Goal: Information Seeking & Learning: Learn about a topic

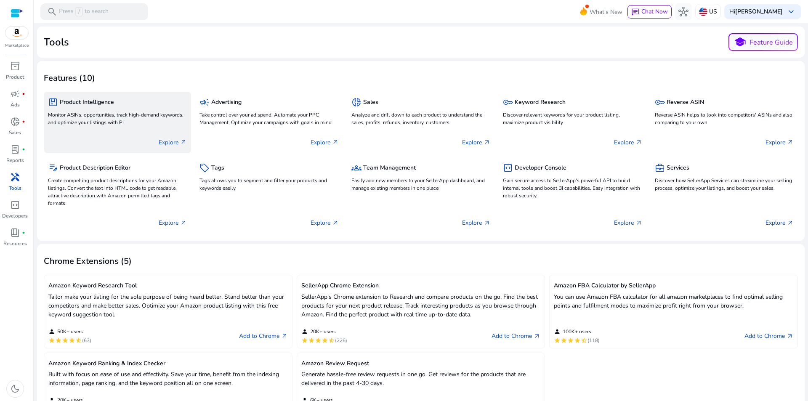
click at [127, 120] on p "Monitor ASINs, opportunities, track high-demand keywords, and optimize your lis…" at bounding box center [117, 118] width 139 height 15
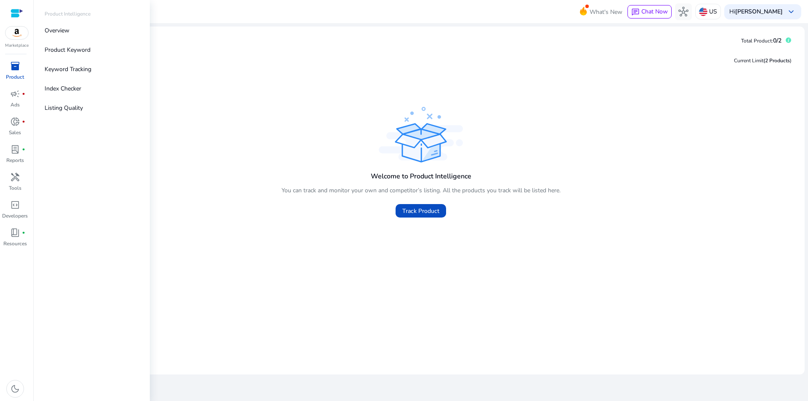
click at [18, 72] on div "inventory_2" at bounding box center [15, 65] width 24 height 13
click at [74, 52] on p "Product Keyword" at bounding box center [68, 49] width 46 height 9
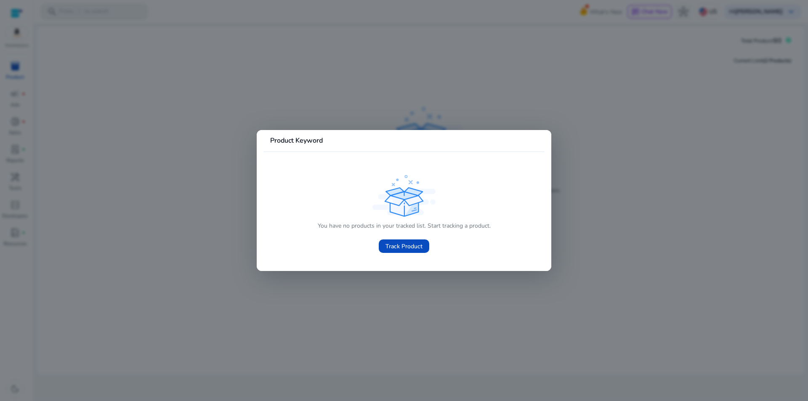
click at [147, 105] on div at bounding box center [404, 200] width 808 height 401
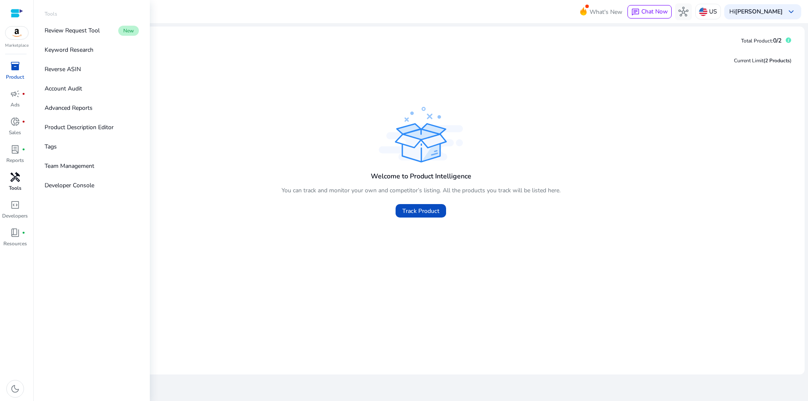
click at [16, 180] on span "handyman" at bounding box center [15, 177] width 10 height 10
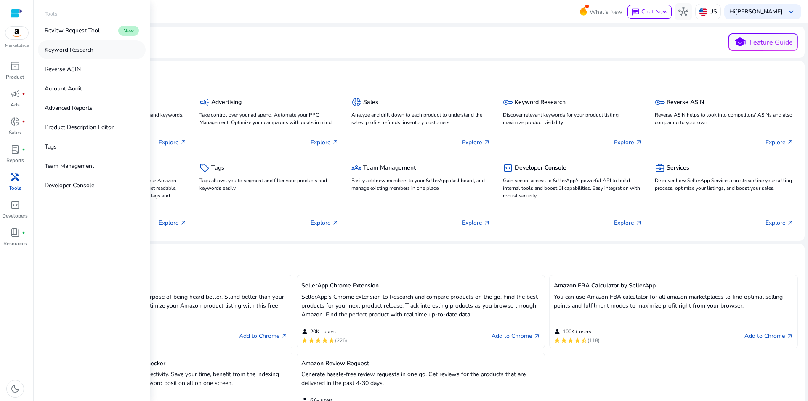
click at [76, 49] on p "Keyword Research" at bounding box center [69, 49] width 49 height 9
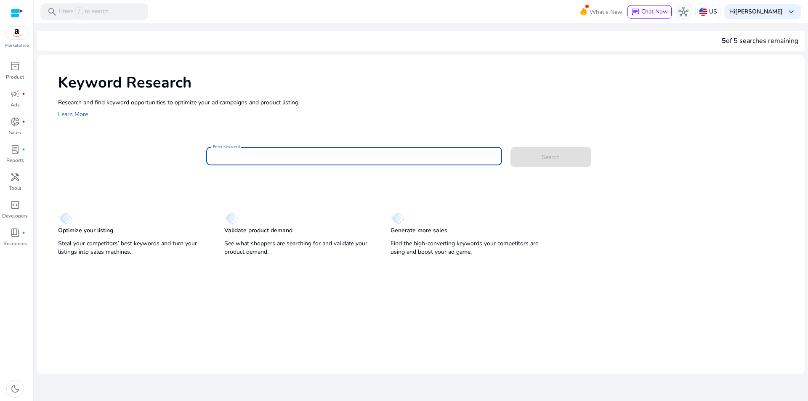
click at [252, 158] on input "Enter Keyword" at bounding box center [354, 155] width 282 height 9
paste input "**********"
type input "**********"
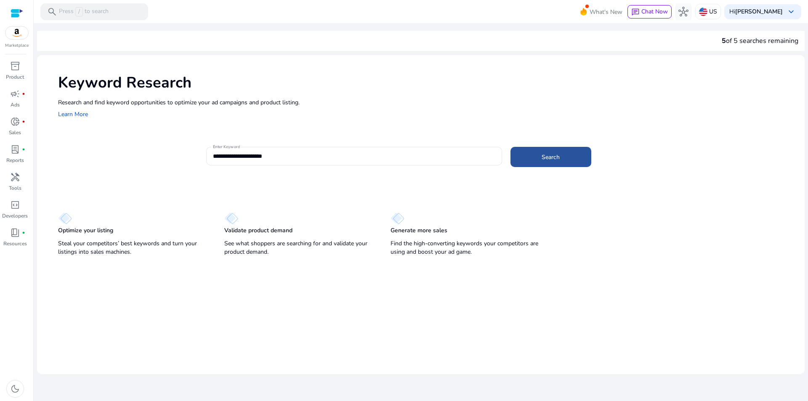
click at [574, 158] on span at bounding box center [550, 157] width 81 height 20
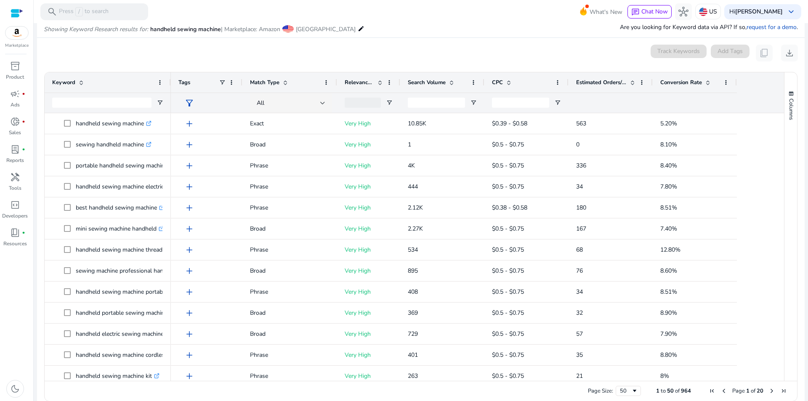
scroll to position [98, 0]
click at [450, 83] on span at bounding box center [451, 81] width 7 height 7
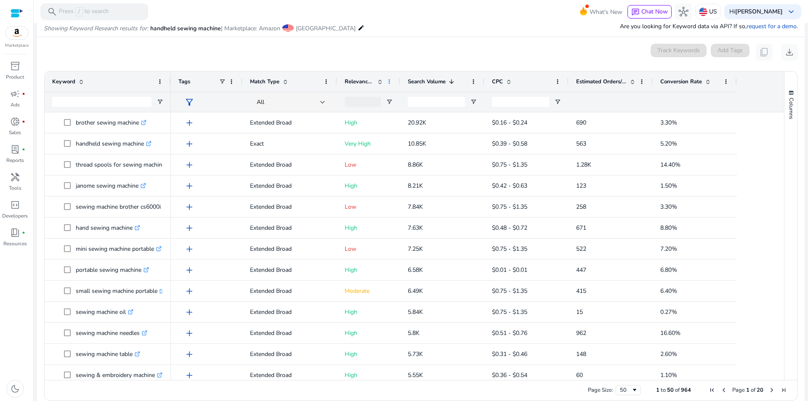
click at [389, 79] on span at bounding box center [389, 81] width 7 height 7
click at [391, 50] on div "0 keyword(s) selected Track Keywords Add Tags content_copy download" at bounding box center [421, 52] width 754 height 17
click at [388, 103] on span "Open Filter Menu" at bounding box center [389, 101] width 7 height 7
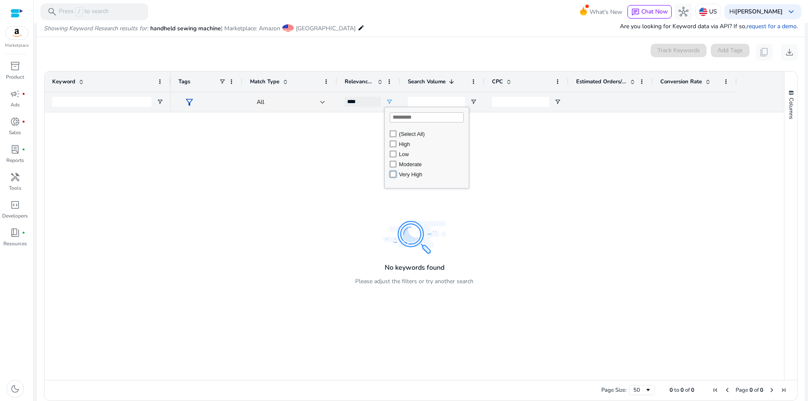
type input "**********"
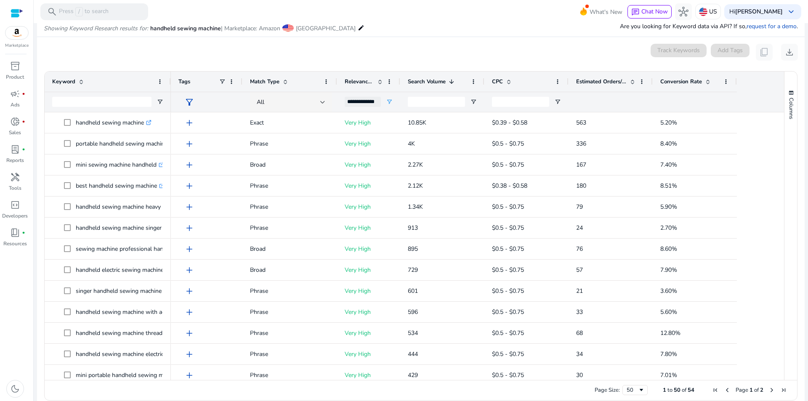
click at [418, 55] on div "0 keyword(s) selected Track Keywords Add Tags content_copy download" at bounding box center [421, 52] width 754 height 17
click at [453, 83] on span at bounding box center [451, 81] width 7 height 7
drag, startPoint x: 776, startPoint y: 140, endPoint x: 792, endPoint y: 228, distance: 90.0
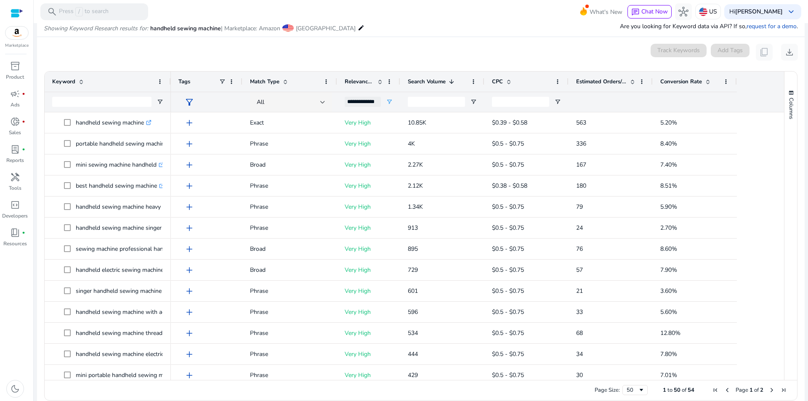
click at [792, 228] on div "Keyword Tags Match Type 1" at bounding box center [421, 226] width 752 height 308
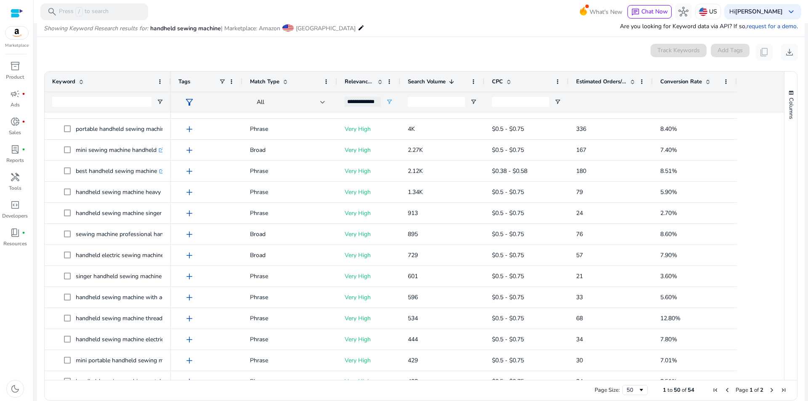
scroll to position [0, 0]
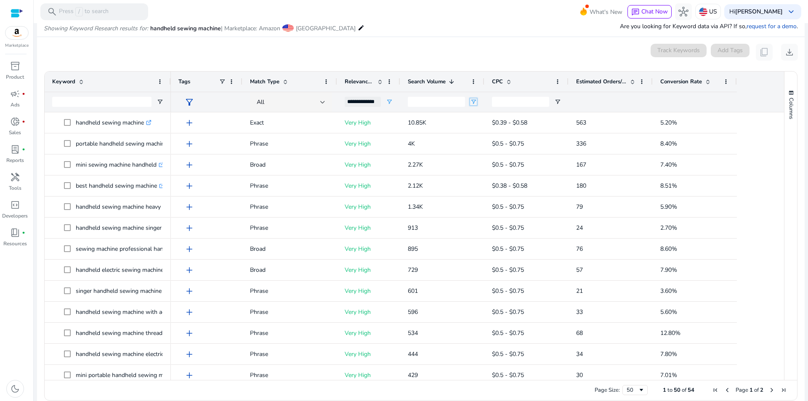
click at [474, 102] on span "Open Filter Menu" at bounding box center [473, 101] width 7 height 7
click at [533, 116] on span "Filtering operator" at bounding box center [532, 117] width 7 height 7
click at [491, 130] on input "Filter Value" at bounding box center [506, 131] width 65 height 10
type input "*"
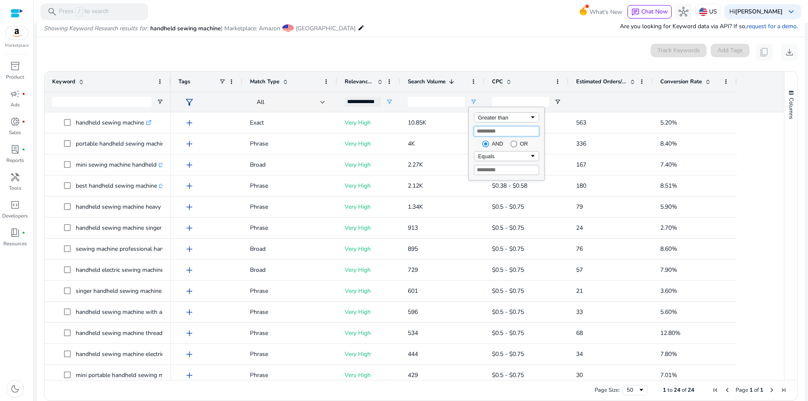
type input "****"
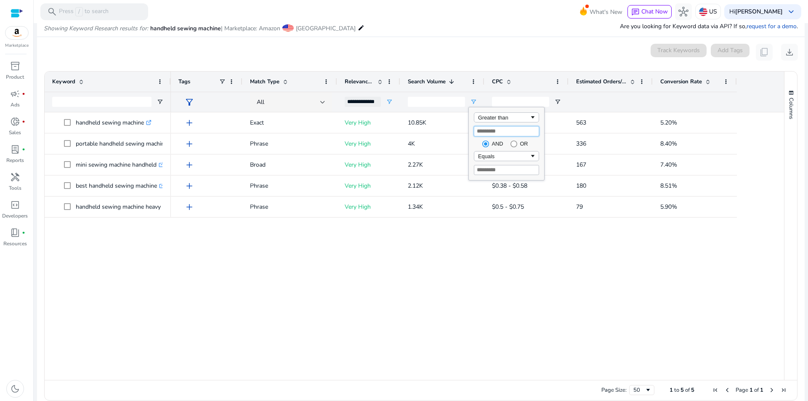
type input "*"
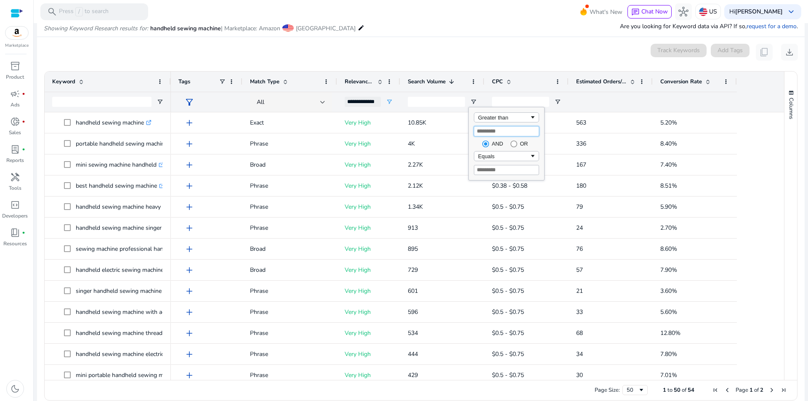
type input "***"
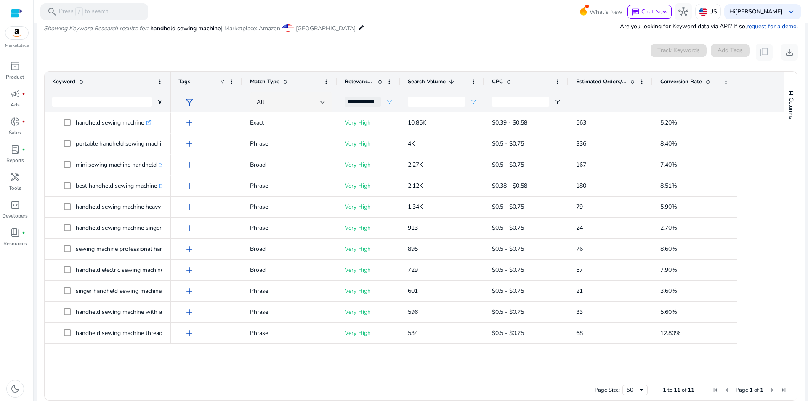
click at [483, 53] on div "0 keyword(s) selected Track Keywords Add Tags content_copy download" at bounding box center [421, 52] width 754 height 17
click at [453, 81] on span at bounding box center [451, 81] width 7 height 7
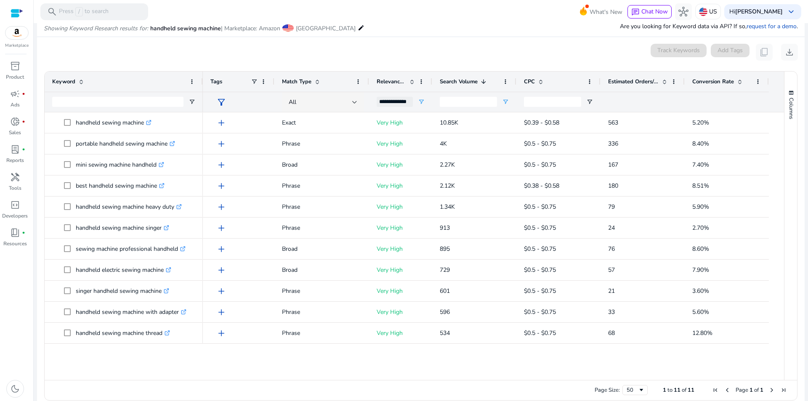
drag, startPoint x: 169, startPoint y: 81, endPoint x: 199, endPoint y: 83, distance: 30.8
click at [201, 82] on div at bounding box center [202, 82] width 3 height 20
click at [395, 49] on div "0 keyword(s) selected Track Keywords Add Tags content_copy download" at bounding box center [421, 52] width 754 height 17
click at [788, 99] on span "Columns" at bounding box center [791, 108] width 8 height 21
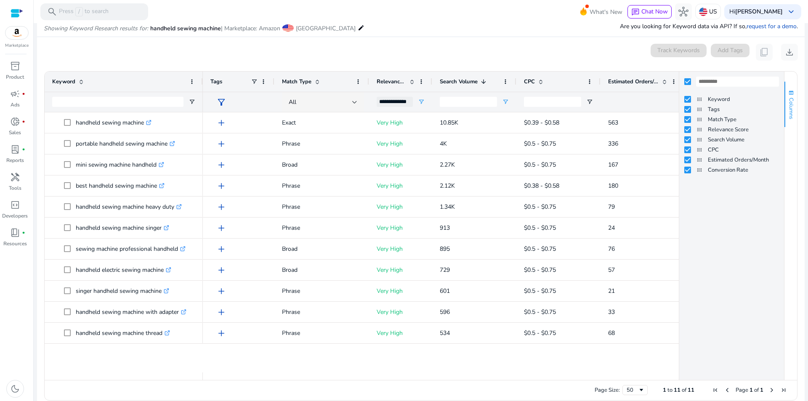
click at [788, 99] on span "Columns" at bounding box center [791, 108] width 8 height 21
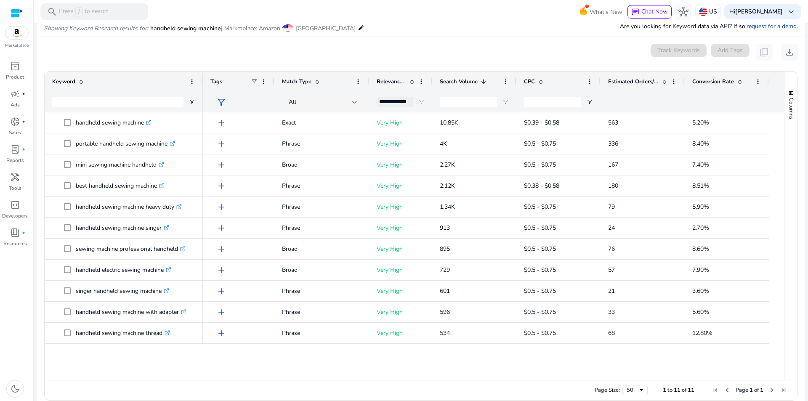
click at [715, 82] on span "Conversion Rate" at bounding box center [713, 82] width 42 height 8
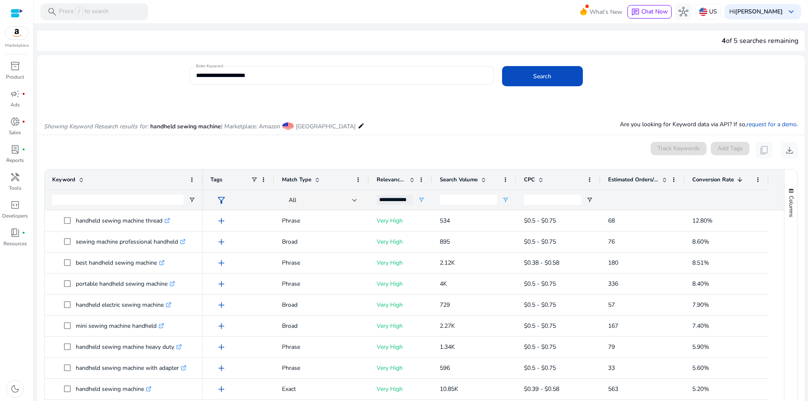
scroll to position [98, 0]
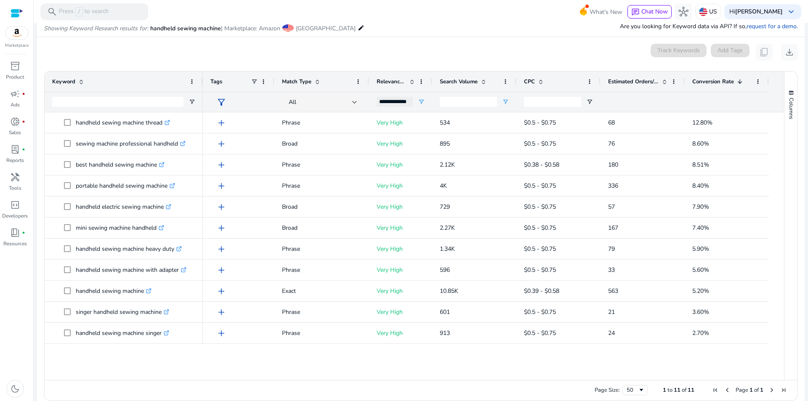
click at [461, 83] on span "Search Volume" at bounding box center [459, 82] width 38 height 8
